Goal: Information Seeking & Learning: Learn about a topic

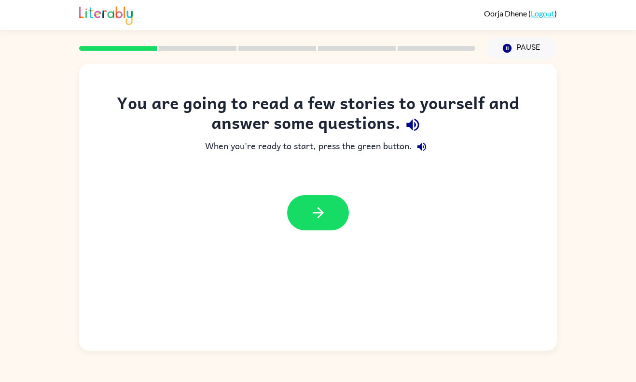
click at [405, 122] on icon "button" at bounding box center [413, 124] width 17 height 17
click at [316, 208] on icon "button" at bounding box center [318, 212] width 17 height 17
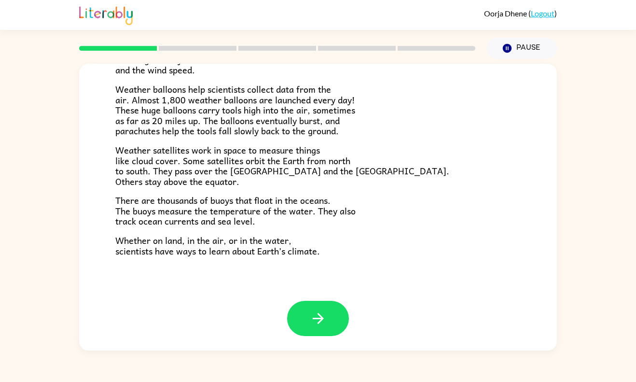
scroll to position [258, 0]
click at [323, 319] on icon "button" at bounding box center [317, 318] width 11 height 11
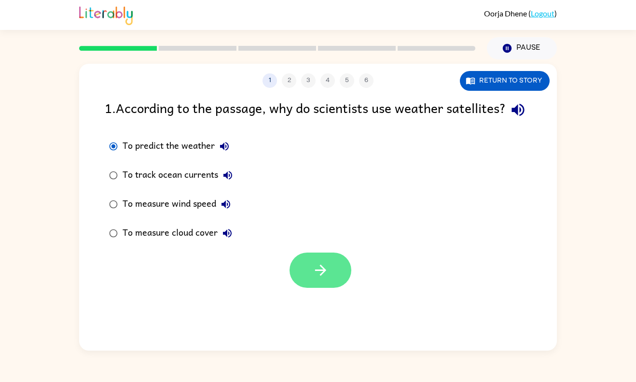
click at [312, 279] on icon "button" at bounding box center [320, 270] width 17 height 17
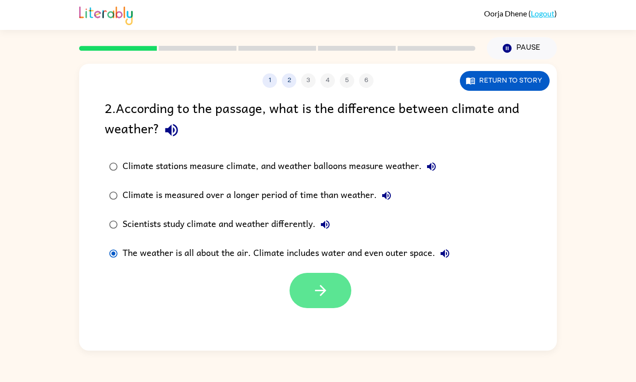
click at [310, 290] on button "button" at bounding box center [321, 290] width 62 height 35
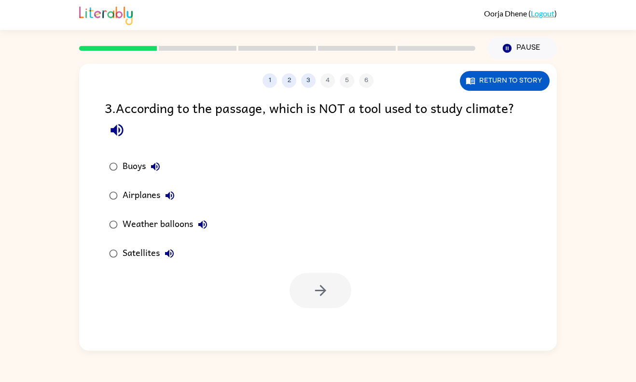
click at [205, 234] on div "Weather balloons" at bounding box center [168, 224] width 90 height 19
click at [341, 292] on button "button" at bounding box center [321, 290] width 62 height 35
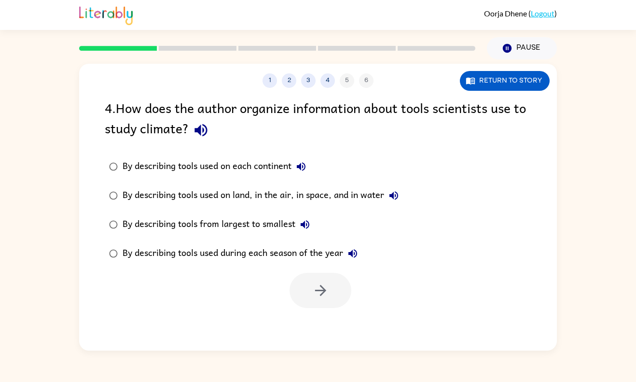
click at [278, 199] on div "By describing tools used on land, in the air, in space, and in water" at bounding box center [263, 195] width 281 height 19
click at [319, 286] on icon "button" at bounding box center [320, 290] width 17 height 17
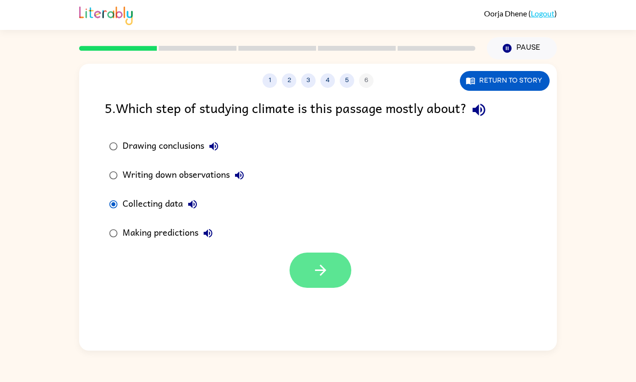
click at [306, 272] on button "button" at bounding box center [321, 270] width 62 height 35
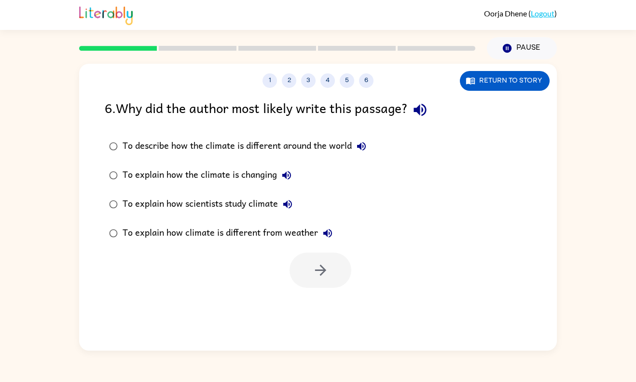
click at [125, 201] on div "To explain how scientists study climate" at bounding box center [210, 204] width 175 height 19
click at [313, 258] on button "button" at bounding box center [321, 270] width 62 height 35
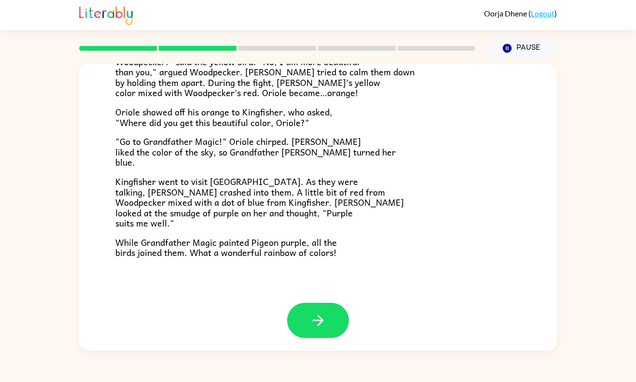
scroll to position [238, 0]
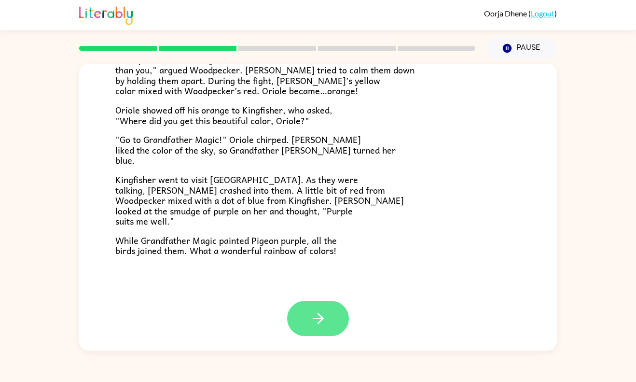
click at [323, 309] on button "button" at bounding box center [318, 318] width 62 height 35
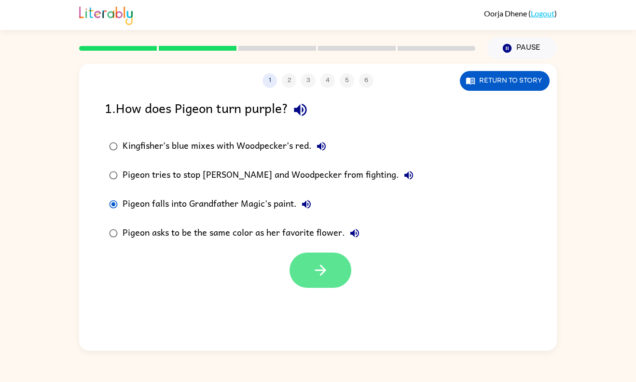
click at [322, 272] on icon "button" at bounding box center [320, 270] width 17 height 17
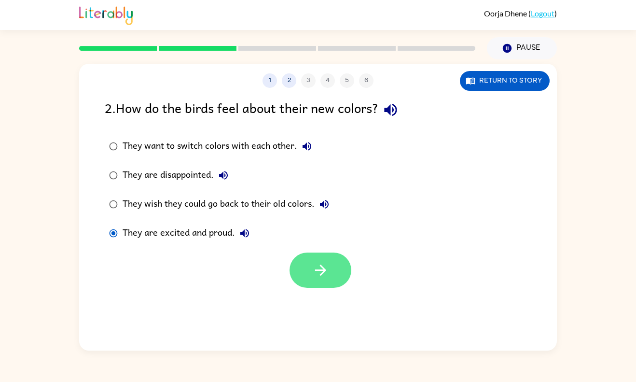
click at [326, 271] on icon "button" at bounding box center [320, 270] width 17 height 17
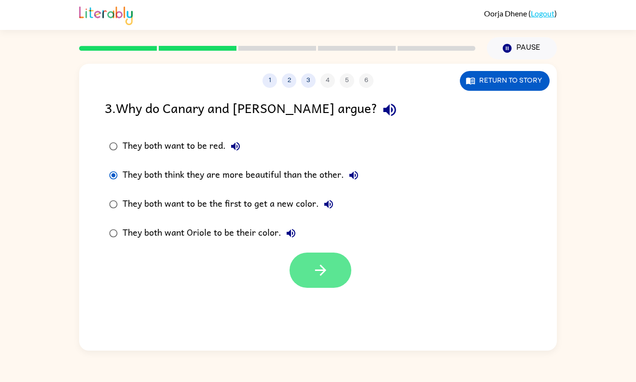
click at [313, 275] on icon "button" at bounding box center [320, 270] width 17 height 17
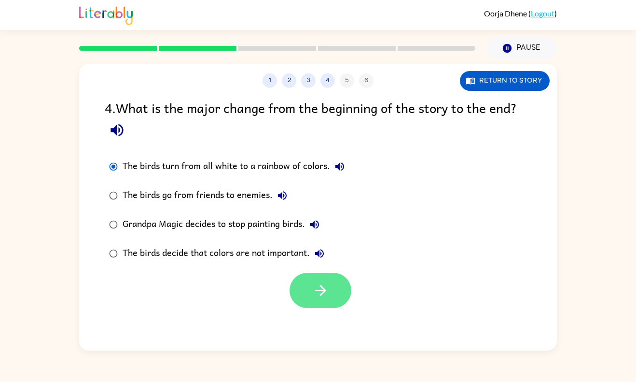
click at [334, 292] on button "button" at bounding box center [321, 290] width 62 height 35
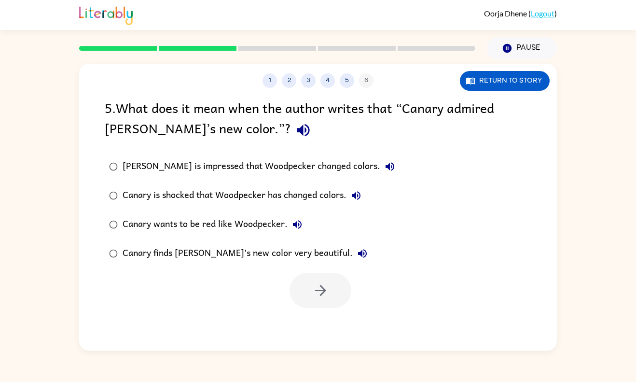
click at [150, 254] on div "Canary finds [PERSON_NAME]'s new color very beautiful." at bounding box center [248, 253] width 250 height 19
click at [319, 273] on button "button" at bounding box center [321, 290] width 62 height 35
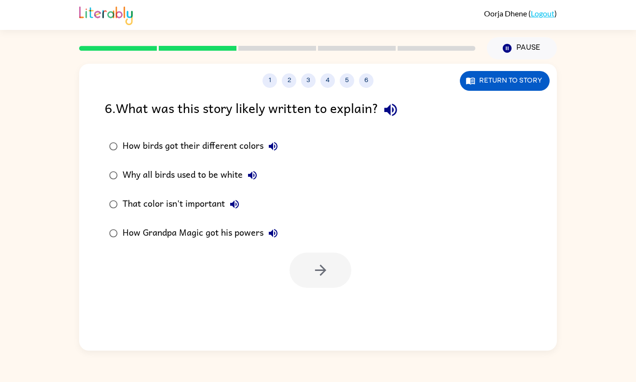
click at [210, 199] on div "That color isn't important" at bounding box center [184, 204] width 122 height 19
click at [318, 276] on icon "button" at bounding box center [320, 270] width 17 height 17
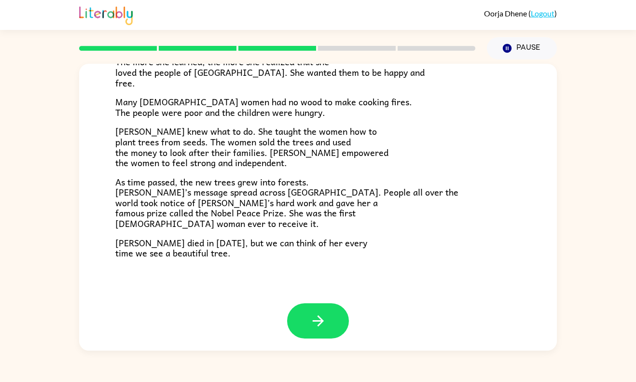
scroll to position [261, 0]
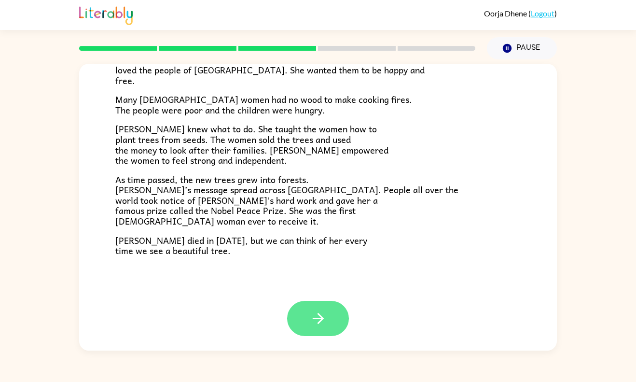
click at [332, 324] on button "button" at bounding box center [318, 318] width 62 height 35
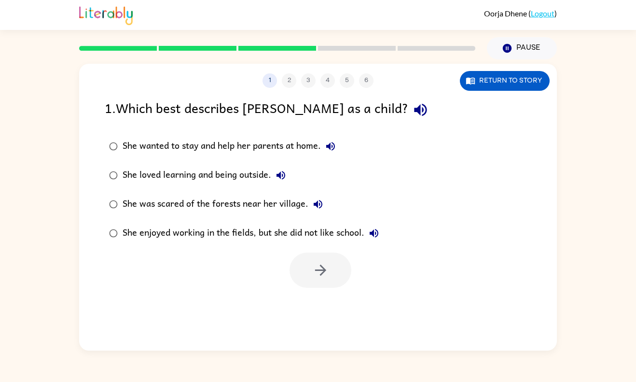
scroll to position [0, 0]
click at [314, 269] on icon "button" at bounding box center [320, 270] width 17 height 17
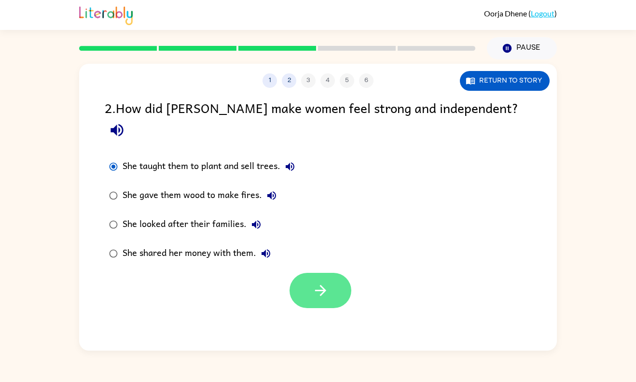
click at [322, 282] on button "button" at bounding box center [321, 290] width 62 height 35
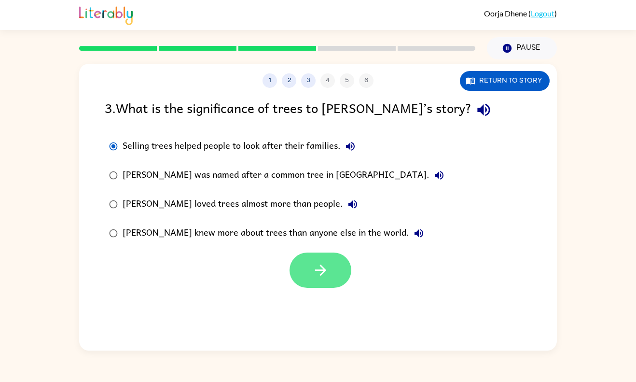
click at [325, 276] on icon "button" at bounding box center [320, 270] width 17 height 17
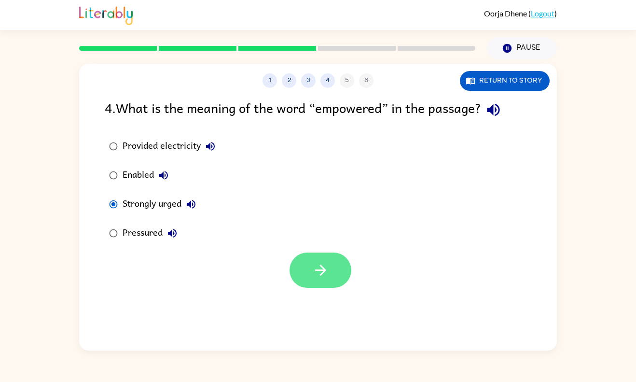
click at [332, 278] on button "button" at bounding box center [321, 270] width 62 height 35
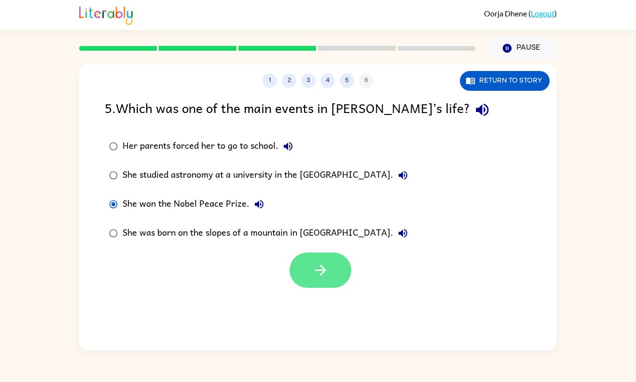
click at [335, 261] on button "button" at bounding box center [321, 270] width 62 height 35
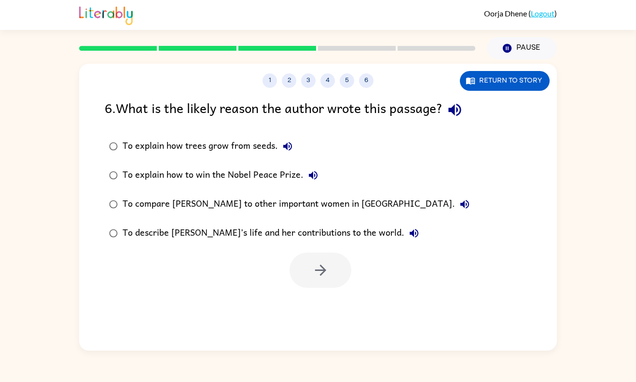
click at [238, 231] on div "To describe [PERSON_NAME]’s life and her contributions to the world." at bounding box center [273, 233] width 301 height 19
click at [314, 270] on icon "button" at bounding box center [320, 270] width 17 height 17
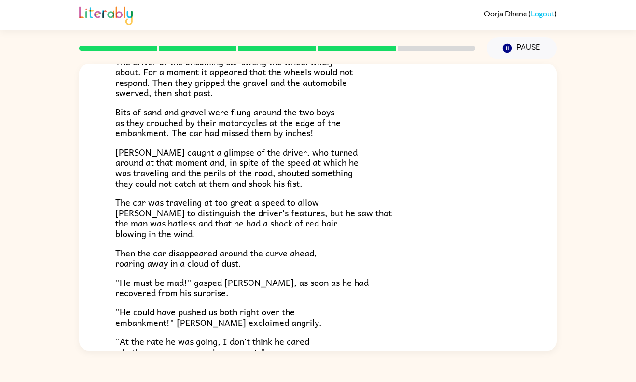
scroll to position [109, 0]
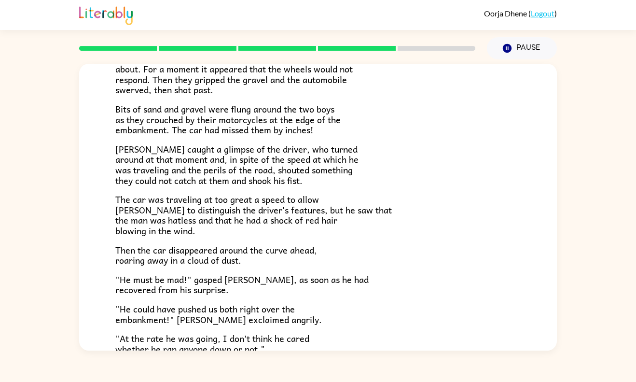
click at [592, 263] on div "The Tower Treasure The car brakes squealed. The driver of the oncoming car swun…" at bounding box center [318, 204] width 636 height 291
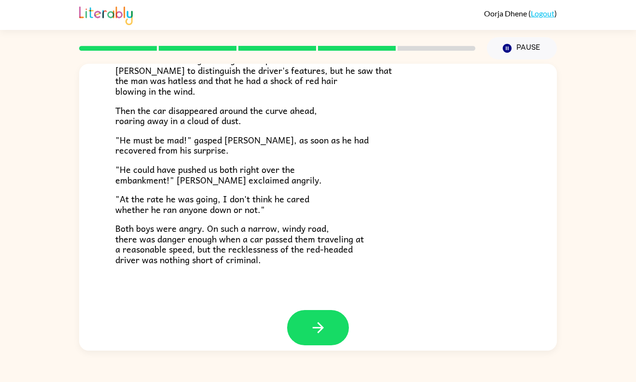
scroll to position [253, 0]
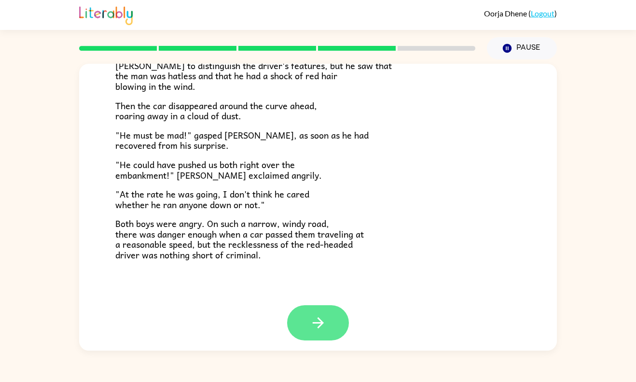
click at [323, 326] on icon "button" at bounding box center [318, 322] width 17 height 17
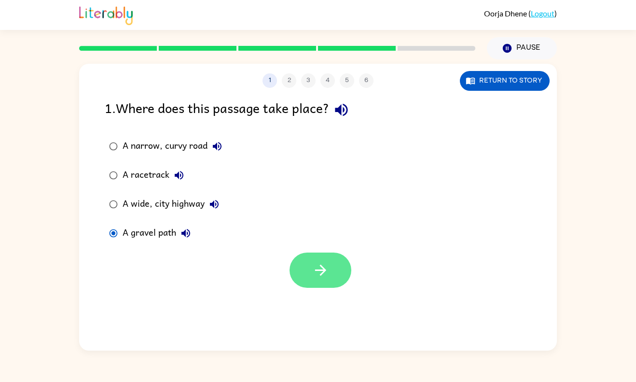
click at [320, 271] on icon "button" at bounding box center [320, 270] width 17 height 17
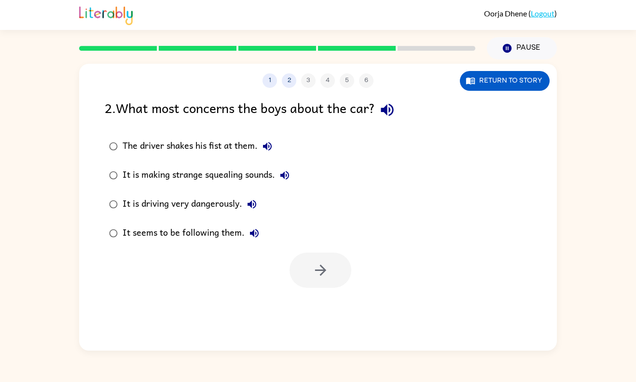
click at [161, 203] on div "It is driving very dangerously." at bounding box center [192, 204] width 139 height 19
click at [340, 273] on button "button" at bounding box center [321, 270] width 62 height 35
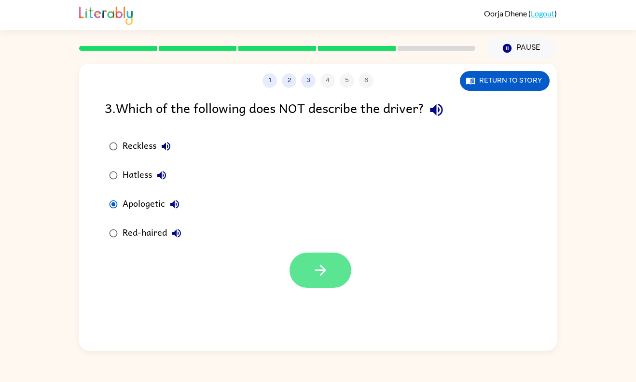
click at [338, 276] on button "button" at bounding box center [321, 270] width 62 height 35
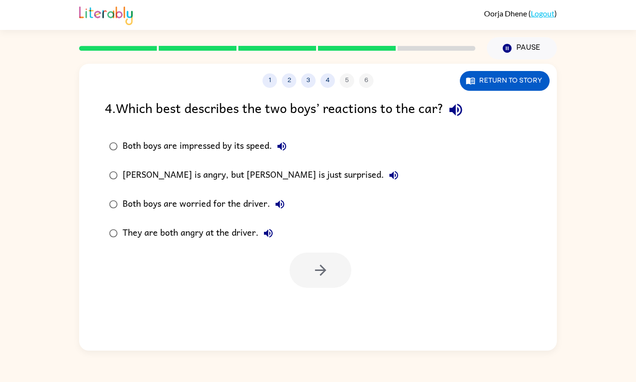
click at [233, 231] on div "They are both angry at the driver." at bounding box center [200, 233] width 155 height 19
click at [323, 262] on icon "button" at bounding box center [320, 270] width 17 height 17
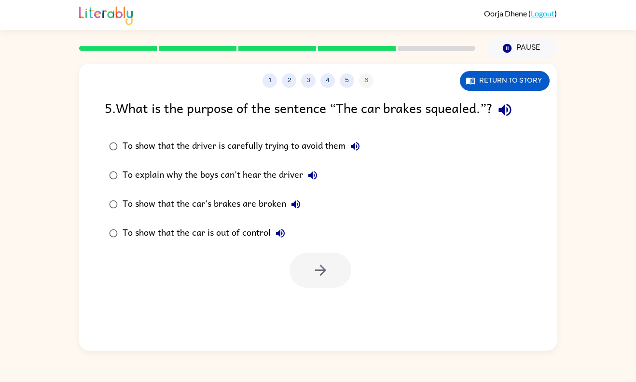
click at [226, 228] on div "To show that the car is out of control" at bounding box center [207, 233] width 168 height 19
click at [312, 269] on icon "button" at bounding box center [320, 270] width 17 height 17
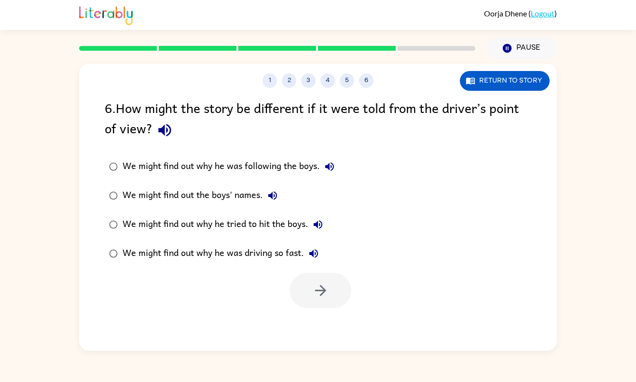
click at [301, 248] on div "We might find out why he was driving so fast." at bounding box center [223, 253] width 201 height 19
click at [335, 293] on button "button" at bounding box center [321, 290] width 62 height 35
